Goal: Use online tool/utility: Utilize a website feature to perform a specific function

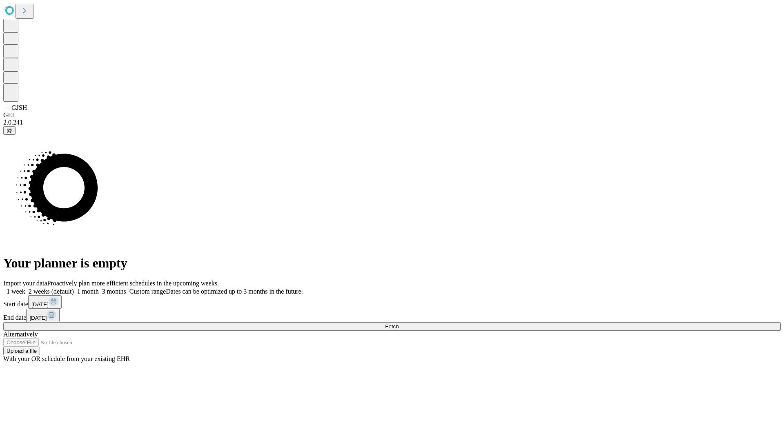
click at [398, 323] on span "Fetch" at bounding box center [391, 326] width 13 height 6
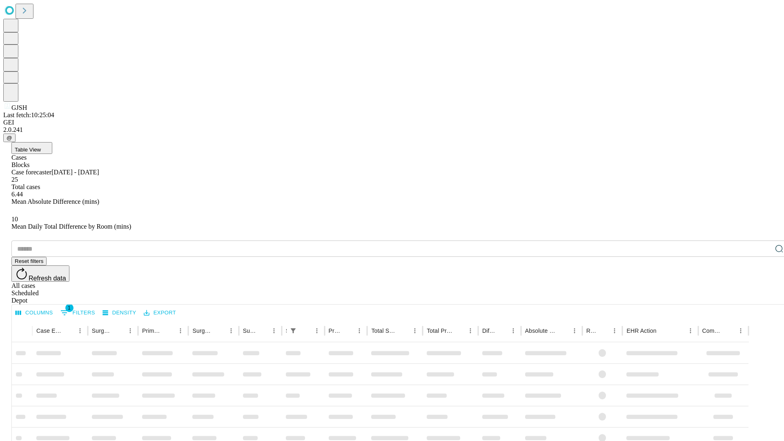
click at [41, 147] on span "Table View" at bounding box center [28, 150] width 26 height 6
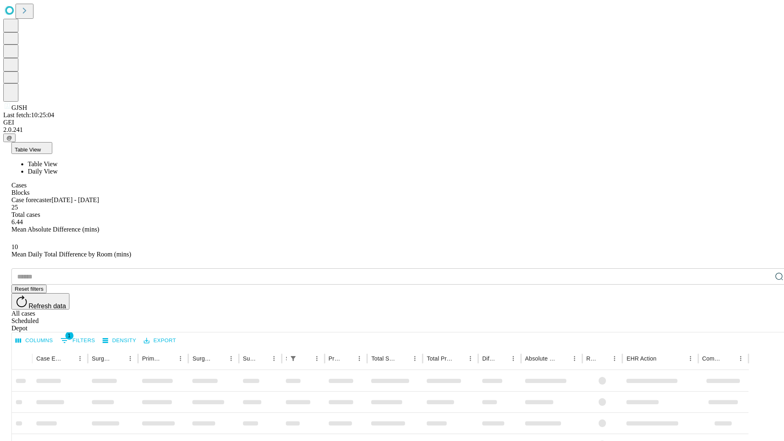
click at [58, 168] on span "Daily View" at bounding box center [43, 171] width 30 height 7
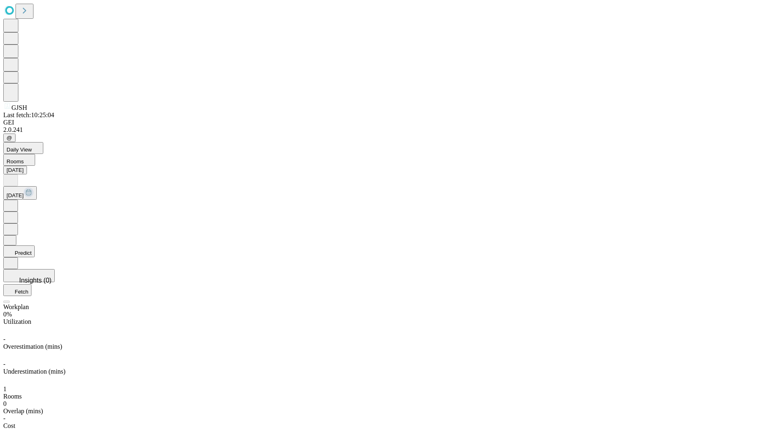
click at [35, 245] on button "Predict" at bounding box center [18, 251] width 31 height 12
